Goal: Register for event/course

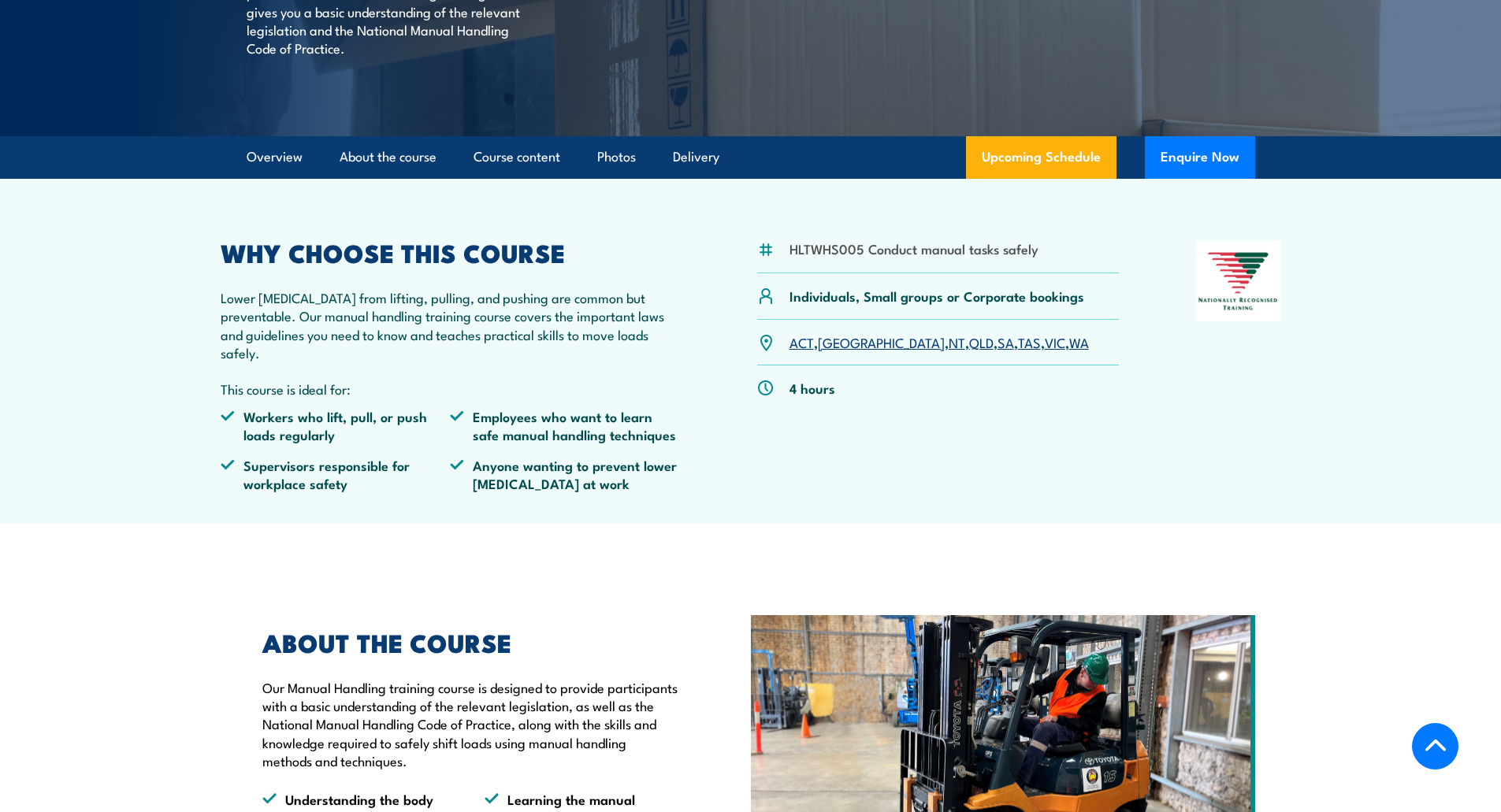
click at [969, 351] on link "QLD" at bounding box center [981, 342] width 24 height 19
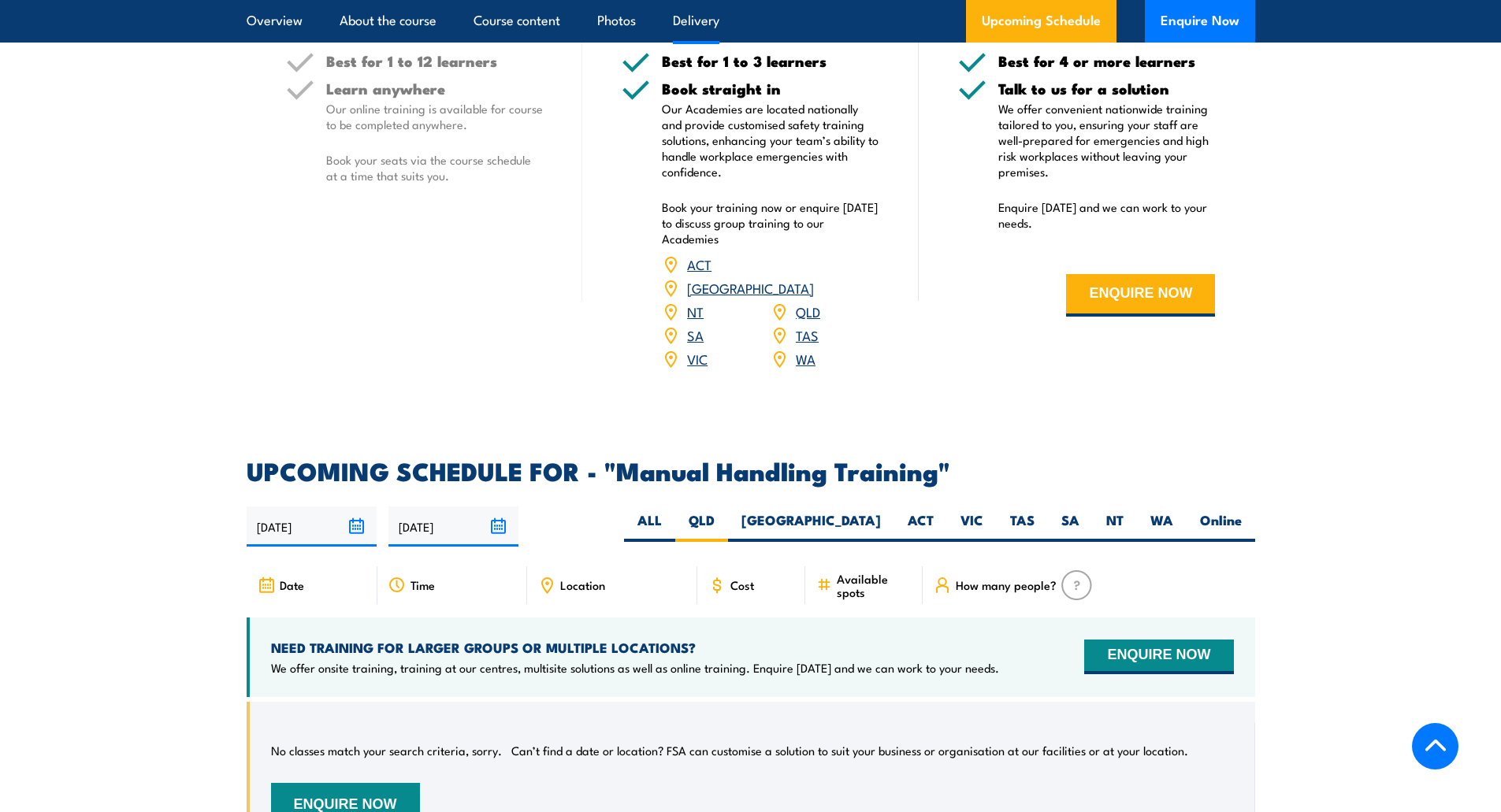
scroll to position [2007, 0]
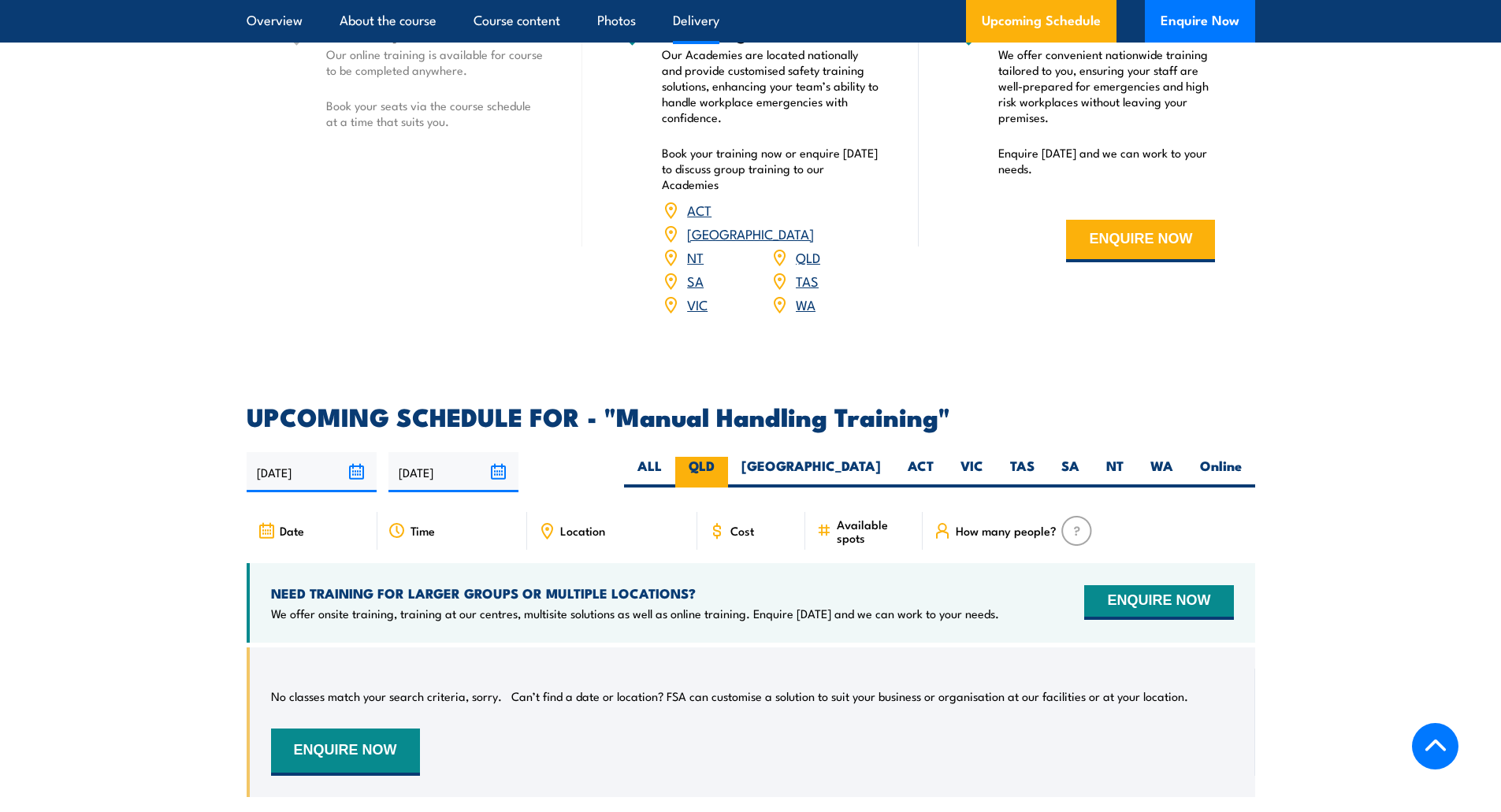
click at [728, 464] on label "QLD" at bounding box center [701, 472] width 52 height 31
click at [724, 464] on input "QLD" at bounding box center [720, 462] width 10 height 10
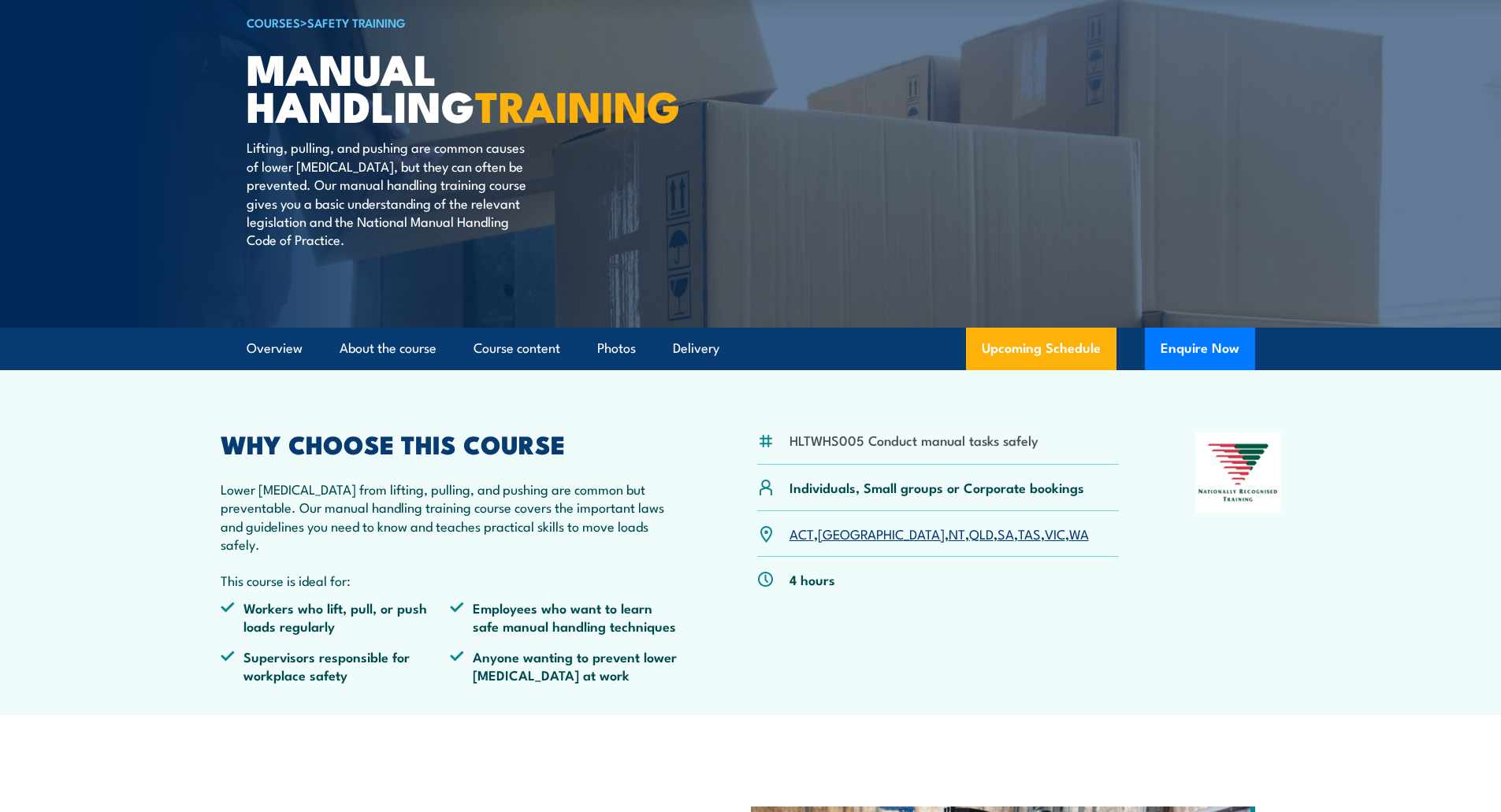
scroll to position [0, 0]
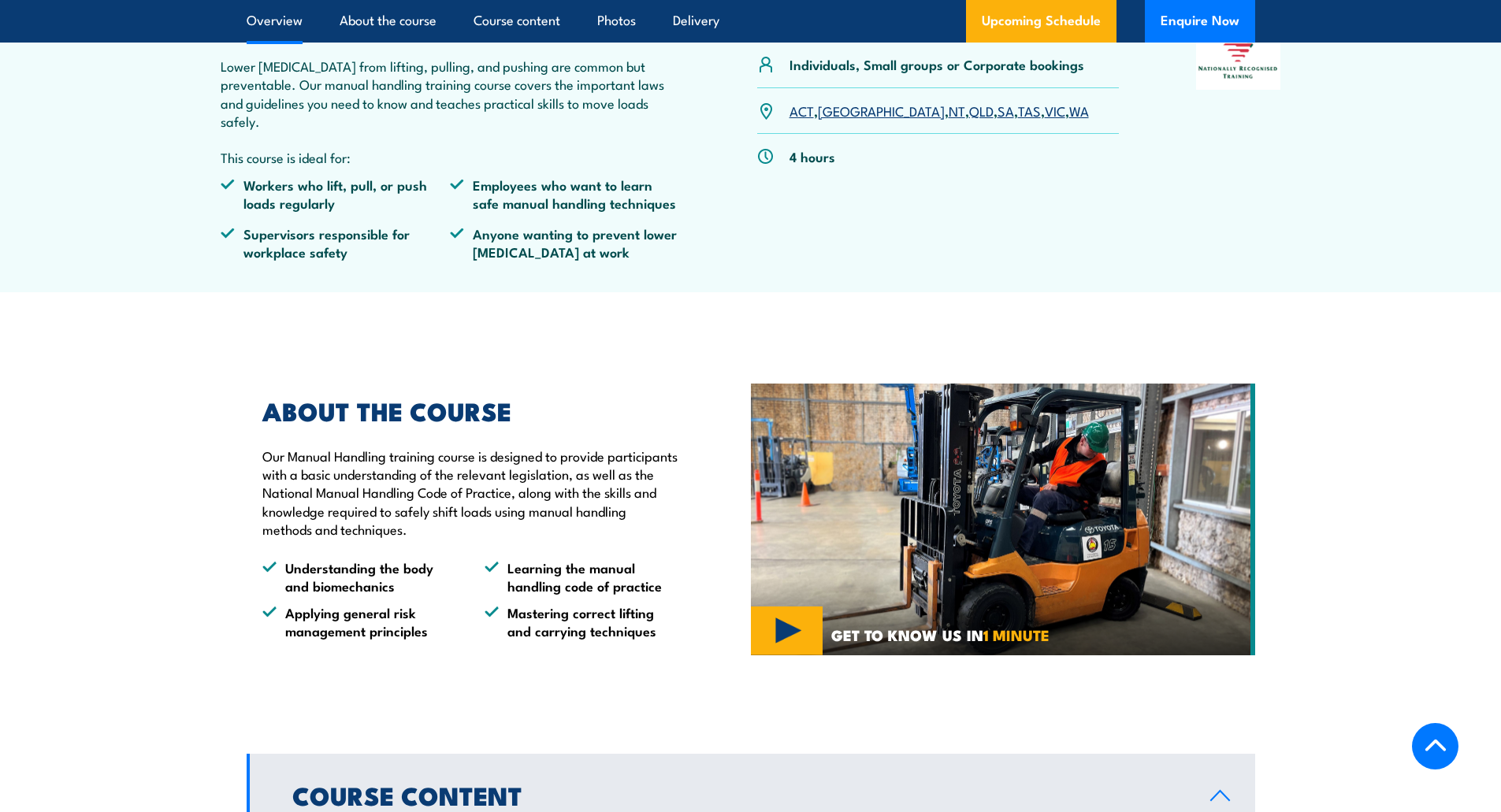
scroll to position [551, 0]
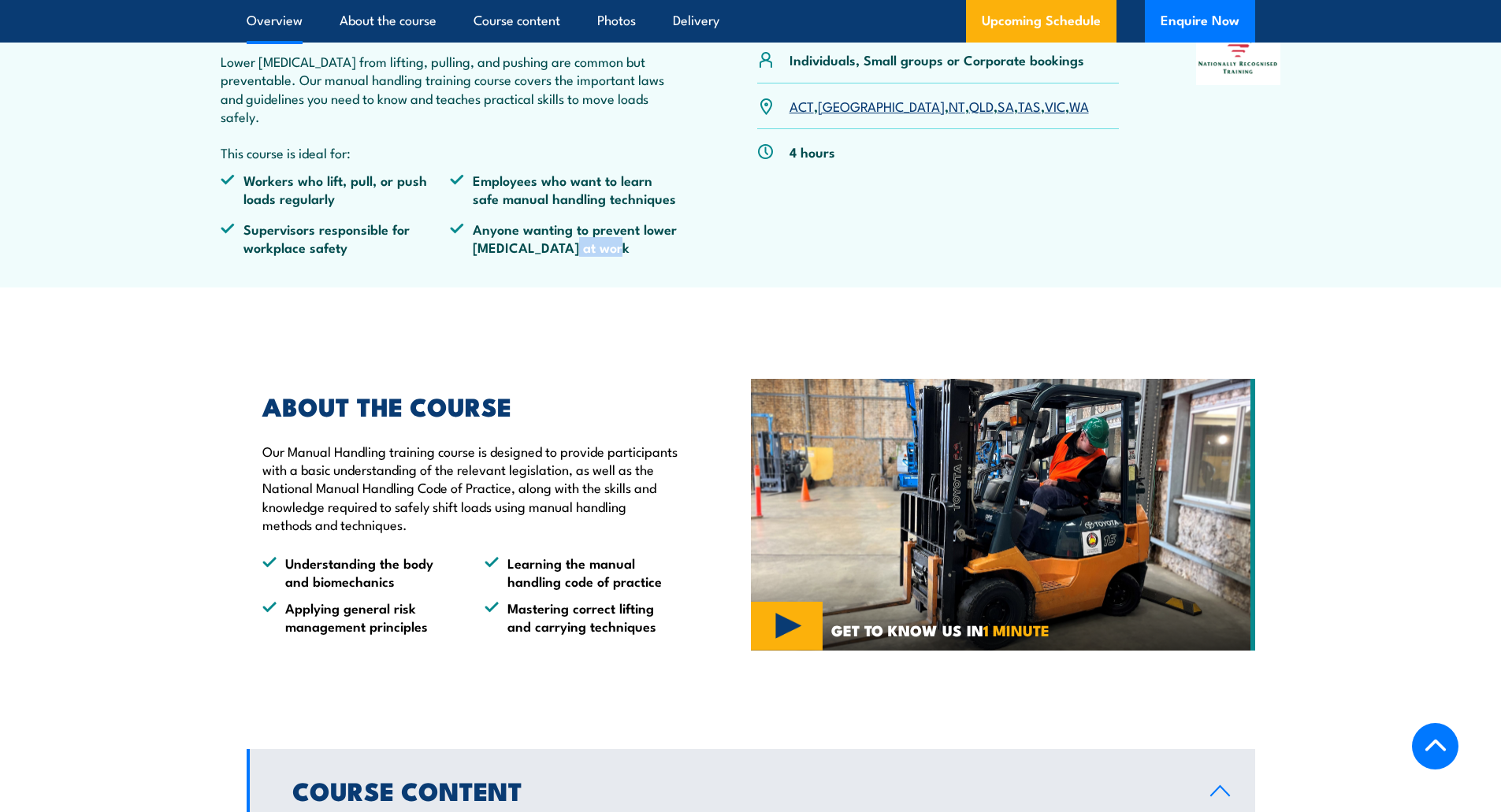
drag, startPoint x: 551, startPoint y: 269, endPoint x: 709, endPoint y: 273, distance: 158.1
click at [665, 257] on li "Anyone wanting to prevent lower [MEDICAL_DATA] at work" at bounding box center [565, 238] width 230 height 37
click at [709, 268] on div "HLTWHS005 Conduct manual tasks safely Individuals, Small groups or Corporate bo…" at bounding box center [750, 136] width 1061 height 264
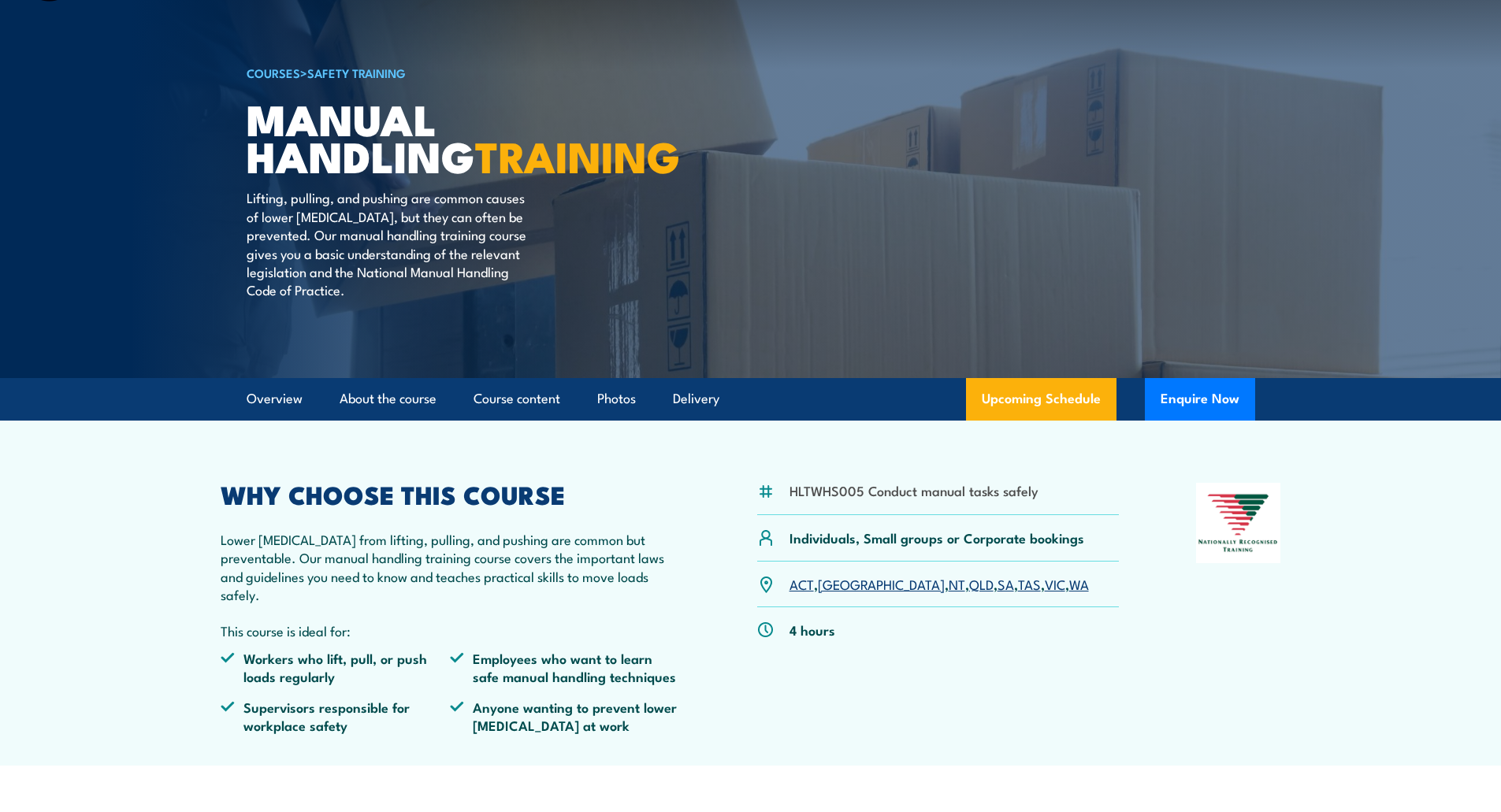
scroll to position [0, 0]
